Goal: Find specific page/section: Find specific page/section

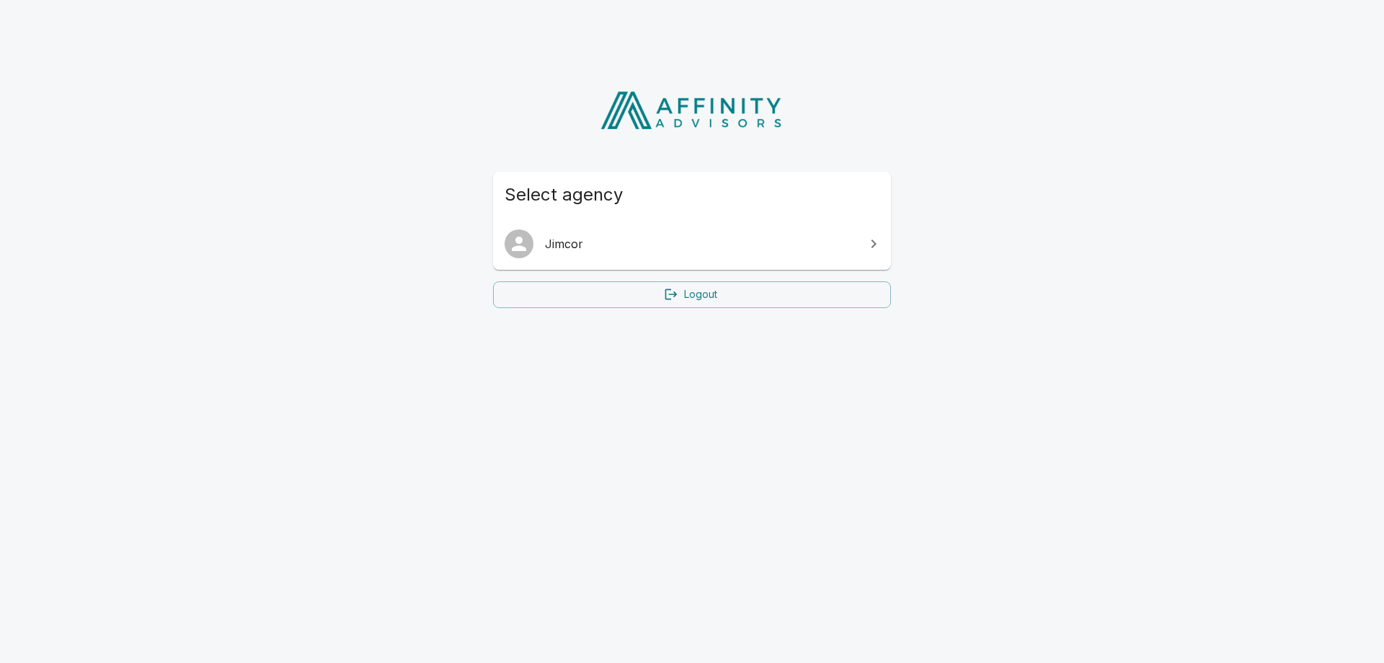
click at [559, 247] on span "Jimcor" at bounding box center [700, 243] width 311 height 17
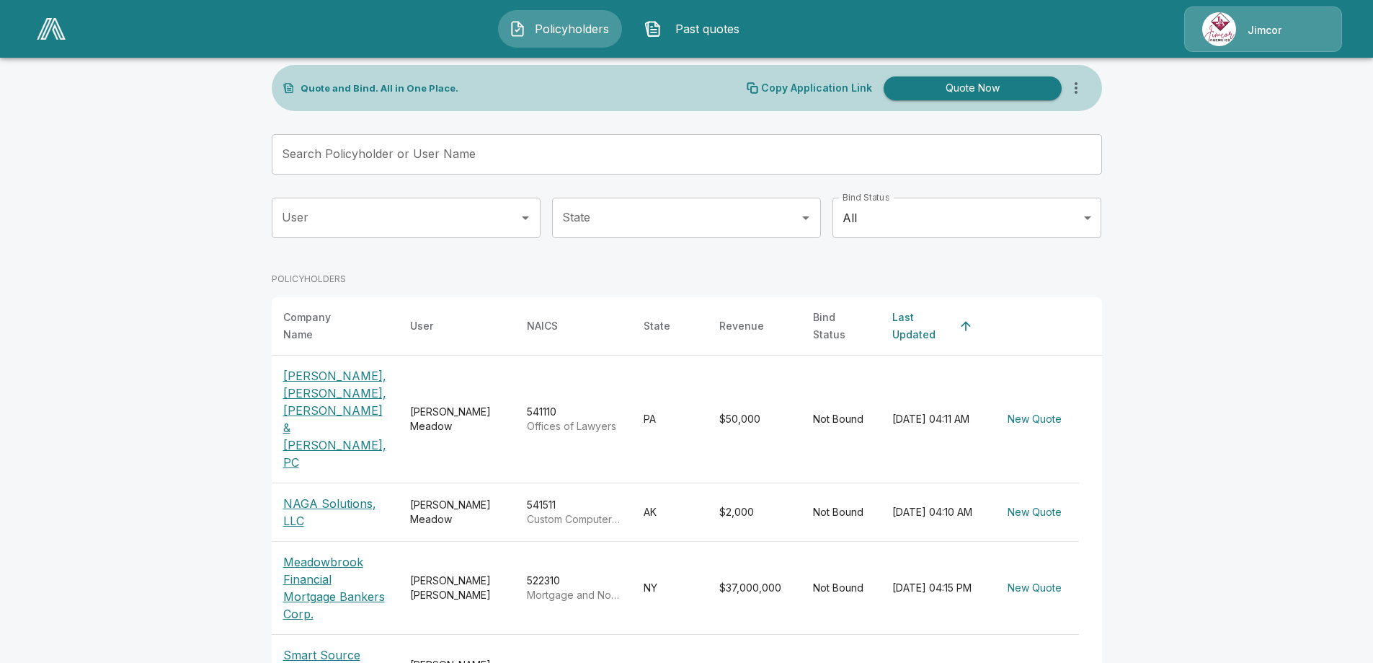
scroll to position [3, 0]
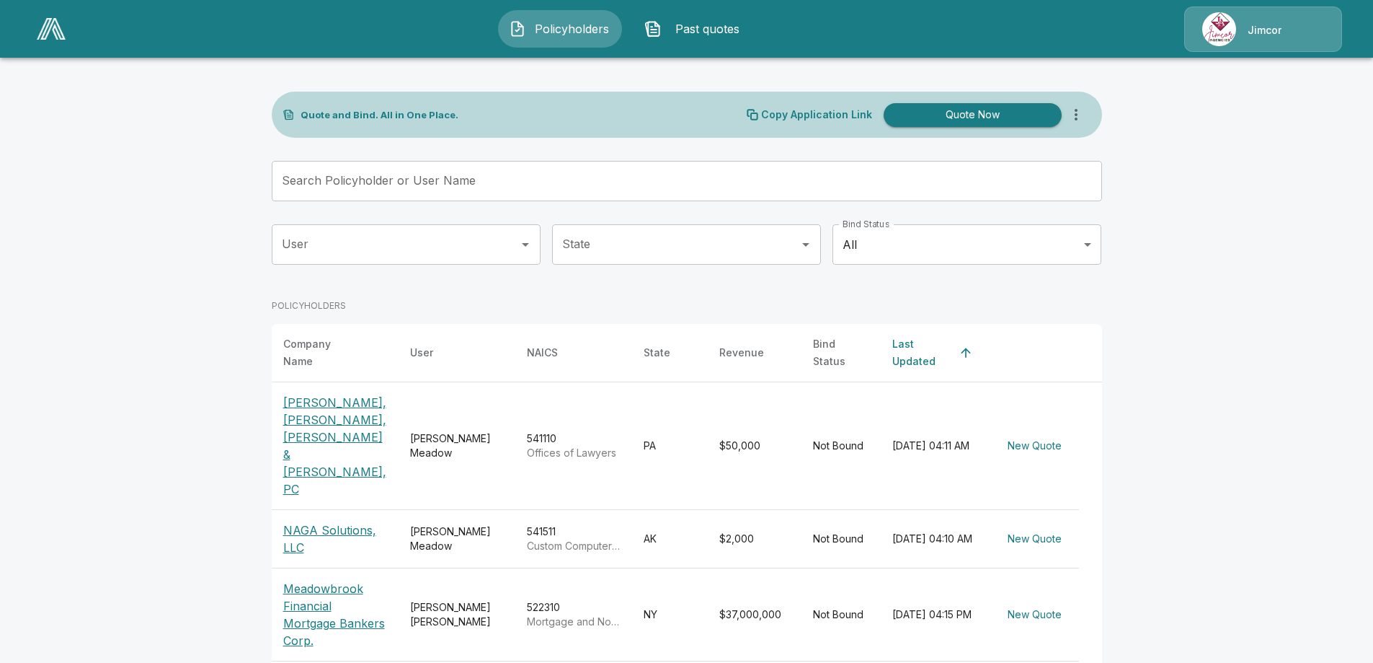
click at [528, 250] on icon "Open" at bounding box center [525, 244] width 17 height 17
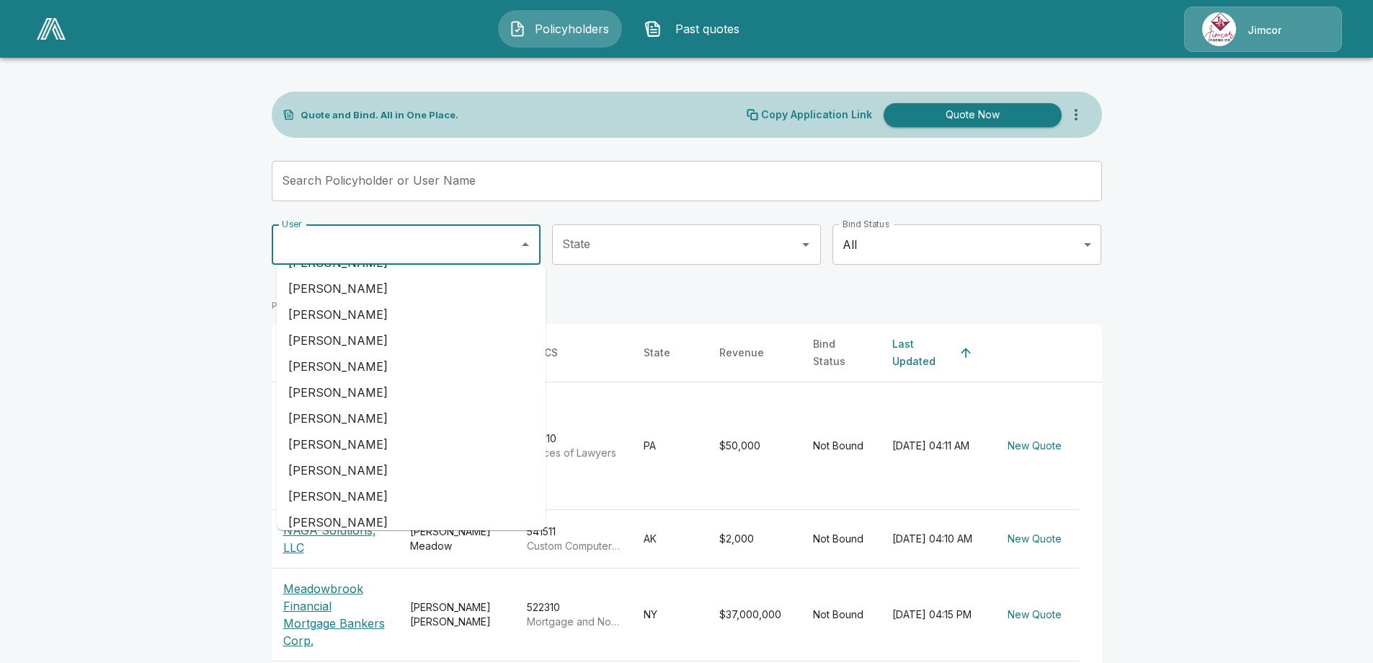
scroll to position [84, 0]
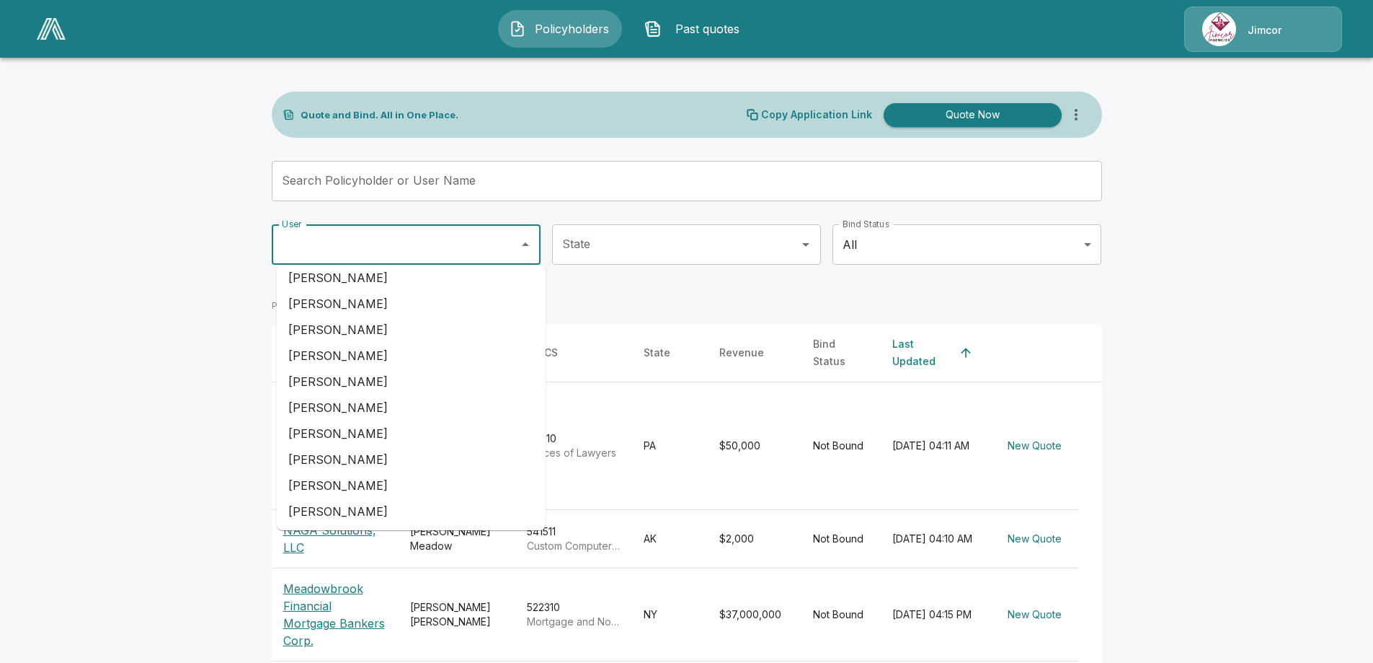
click at [354, 466] on li "Renee Azelby" at bounding box center [411, 459] width 269 height 26
type input "**********"
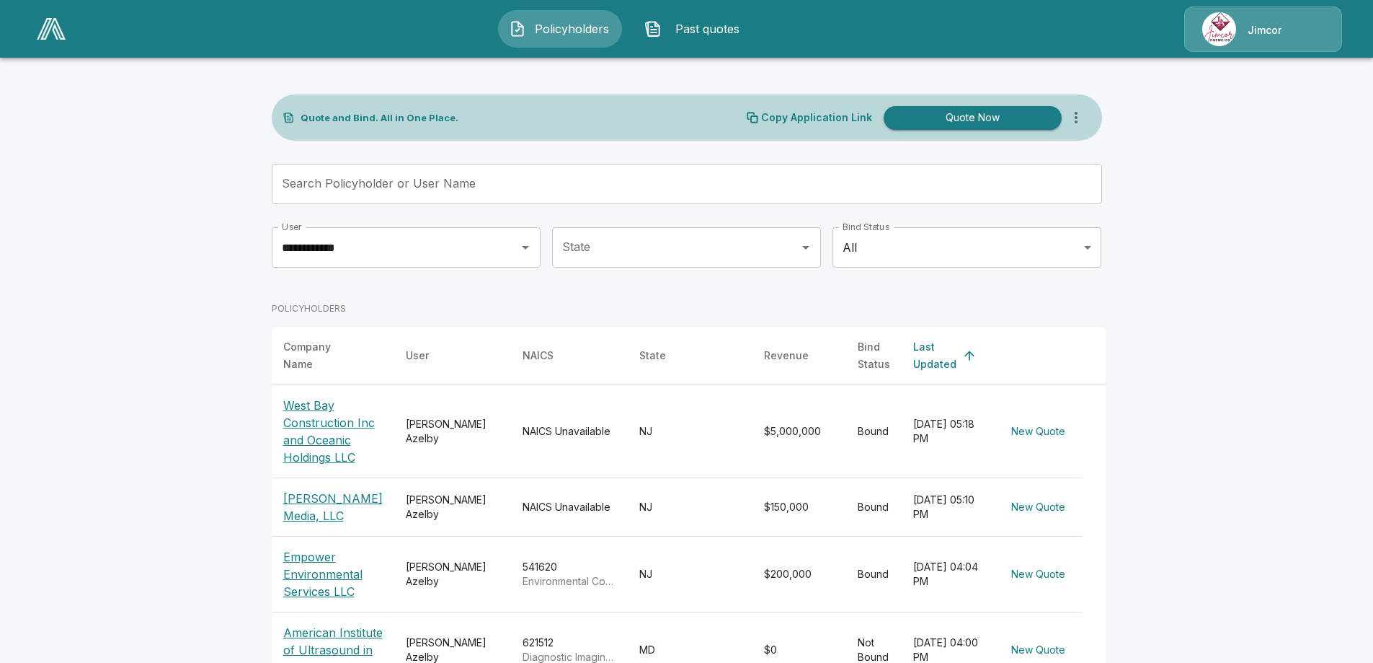
click at [309, 624] on p "American Institute of Ultrasound in Medicine" at bounding box center [332, 650] width 99 height 52
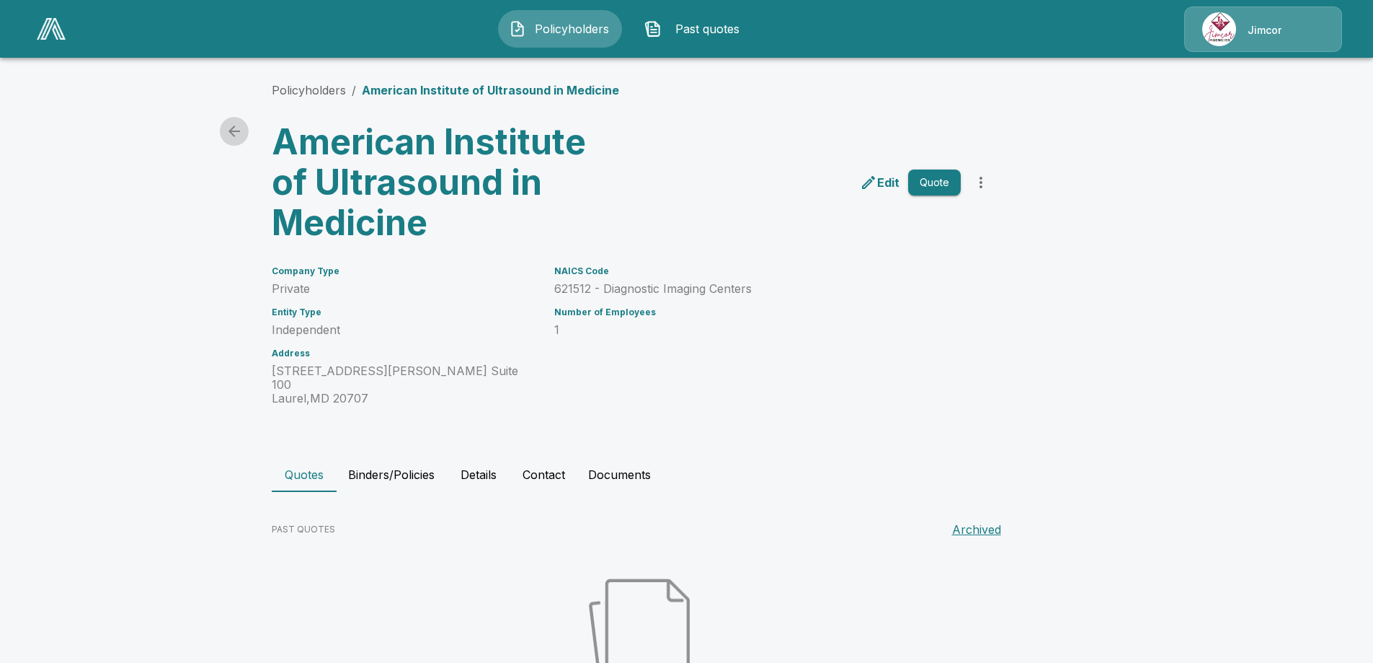
click at [240, 131] on icon "back" at bounding box center [235, 131] width 12 height 12
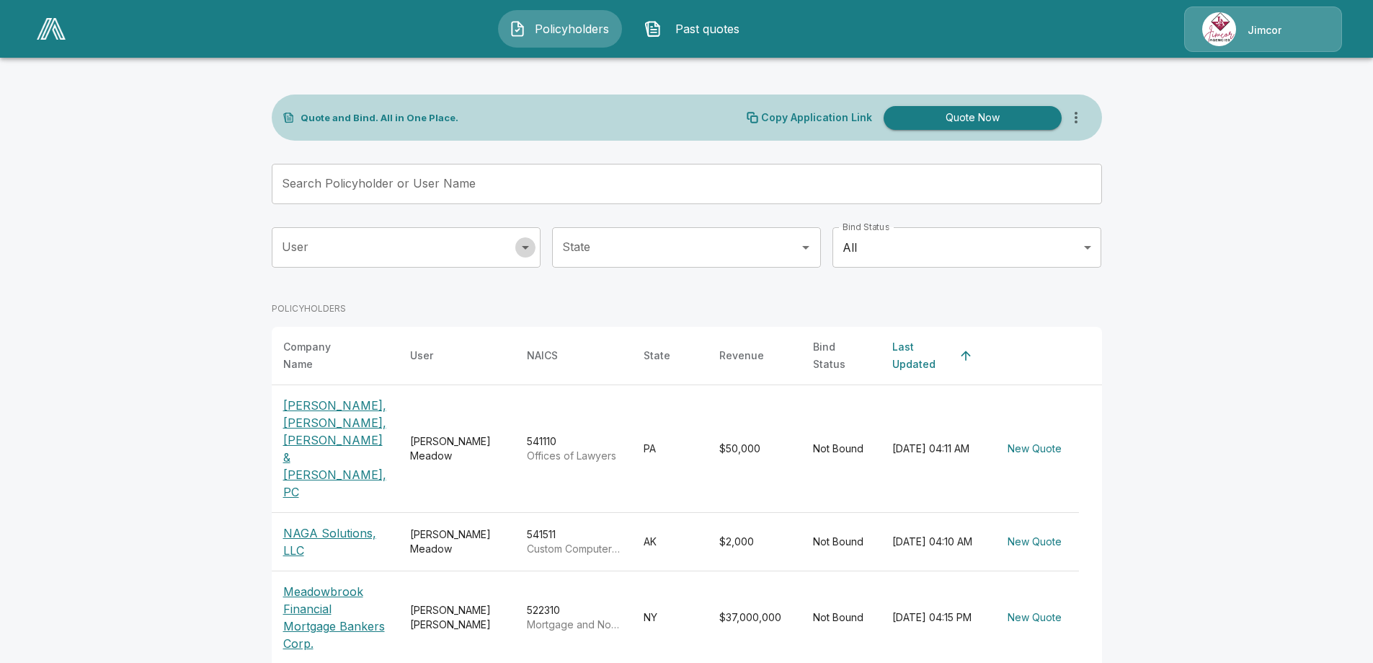
click at [528, 252] on icon "Open" at bounding box center [525, 247] width 17 height 17
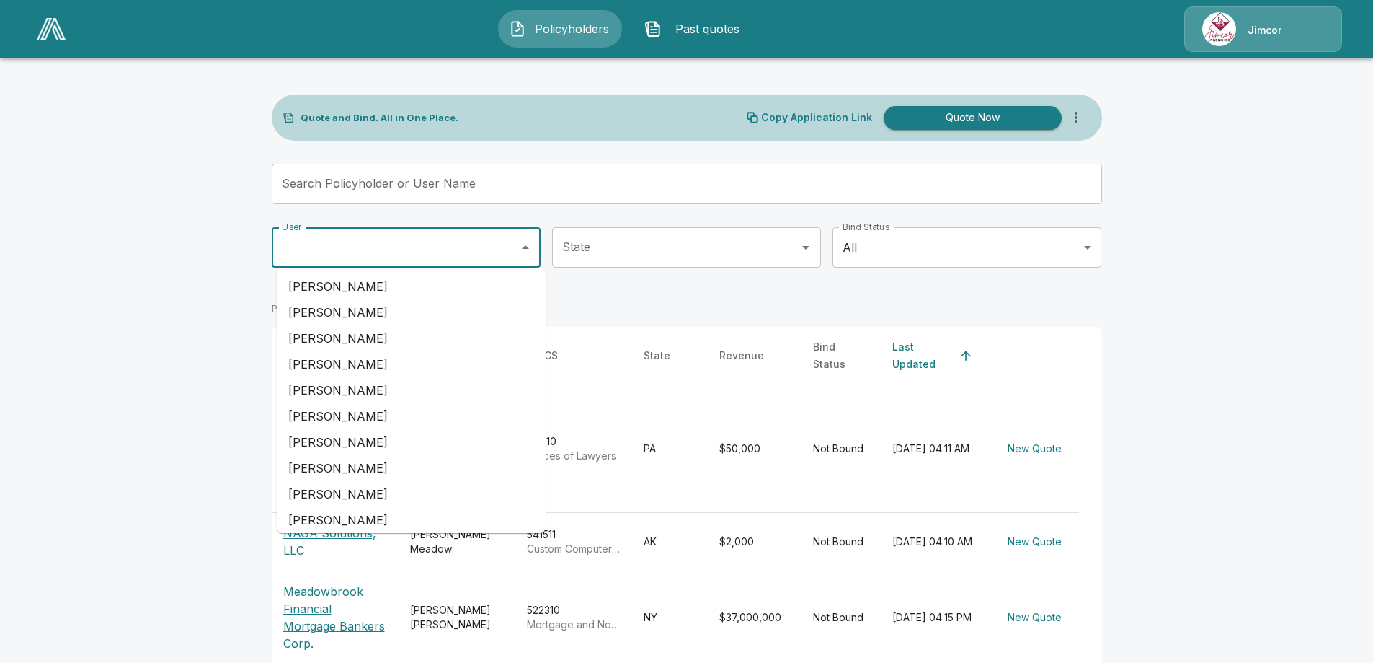
scroll to position [84, 0]
click at [314, 463] on li "[PERSON_NAME]" at bounding box center [411, 462] width 269 height 26
type input "**********"
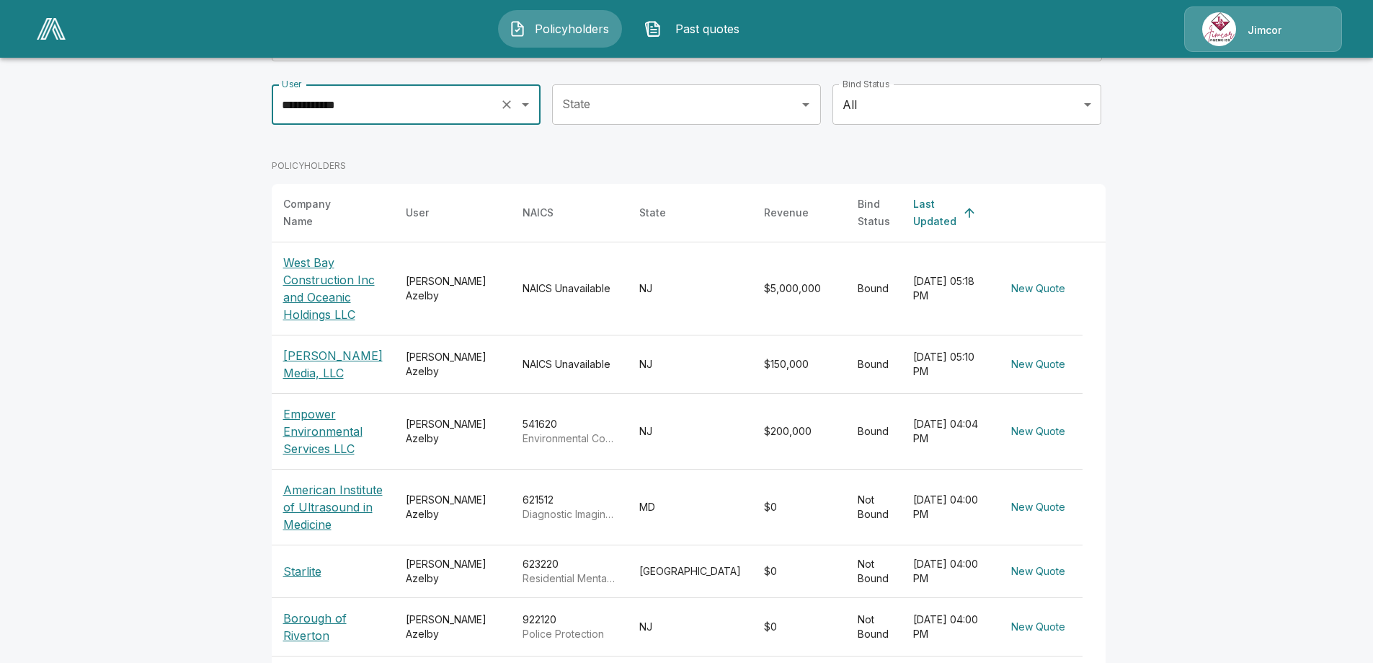
scroll to position [144, 0]
click at [338, 413] on p "Empower Environmental Services LLC" at bounding box center [332, 430] width 99 height 52
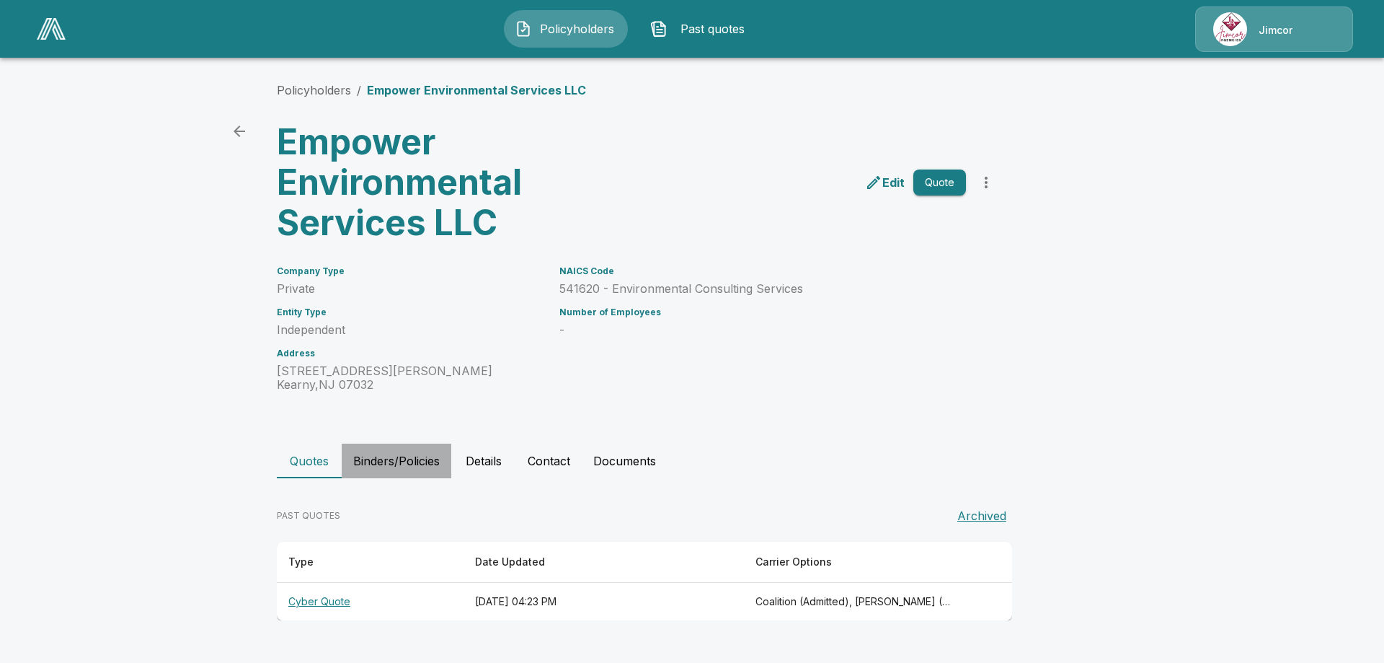
click at [369, 458] on button "Binders/Policies" at bounding box center [397, 460] width 110 height 35
